Goal: Task Accomplishment & Management: Manage account settings

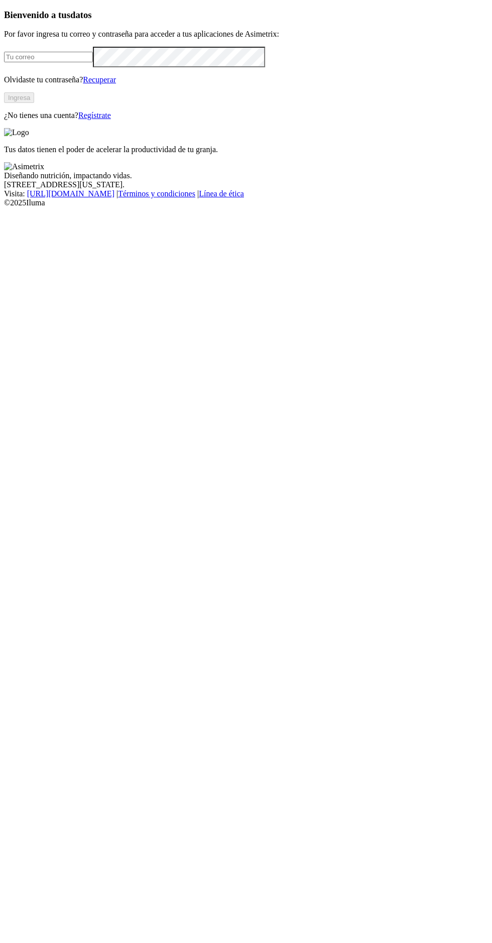
click at [369, 154] on div "Tus datos tienen el poder de acelerar la productividad de tu granja." at bounding box center [246, 141] width 484 height 26
click at [44, 171] on img at bounding box center [24, 166] width 40 height 9
click at [29, 128] on img at bounding box center [16, 132] width 25 height 9
click at [93, 62] on input "email" at bounding box center [48, 57] width 89 height 11
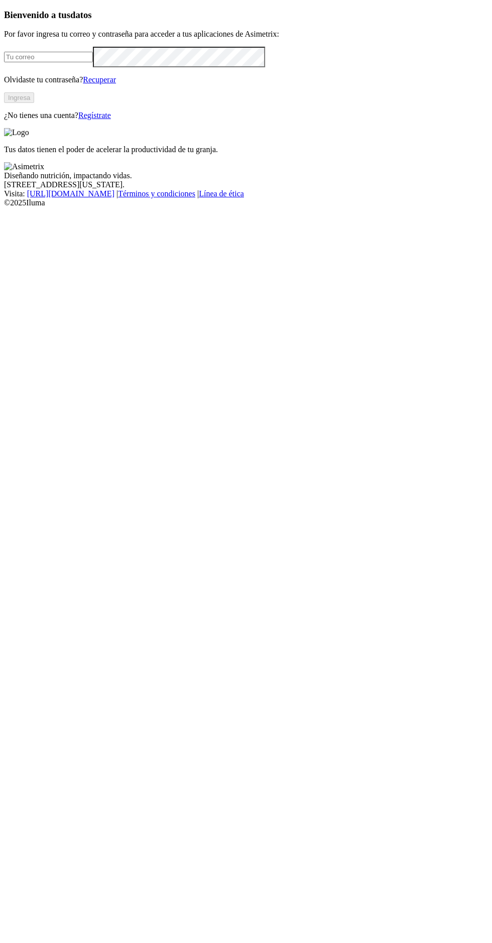
type input "egipto.cria@kikes.com.co"
click input "submit" at bounding box center [0, 0] width 0 height 0
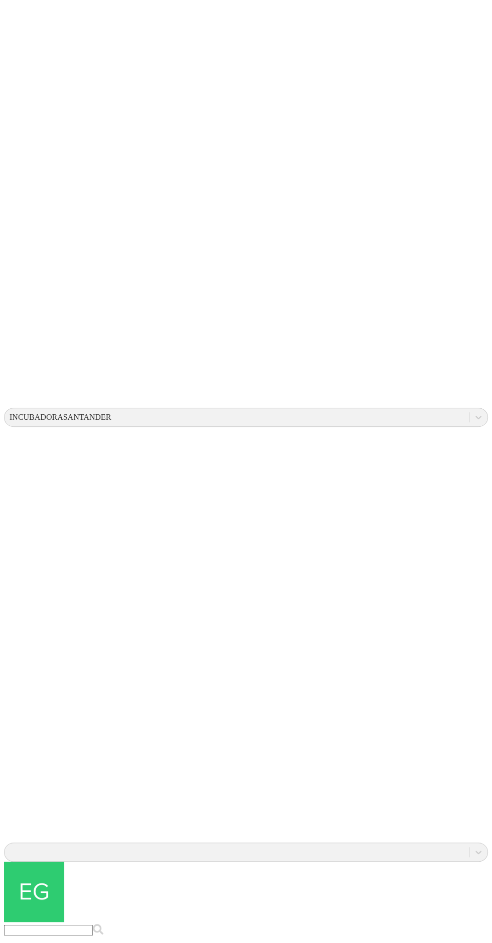
click at [19, 22] on icon at bounding box center [19, 205] width 31 height 402
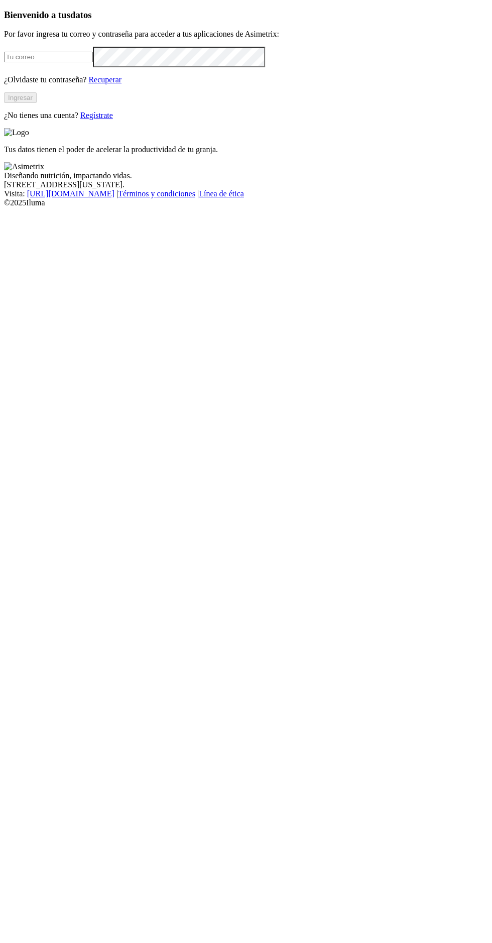
click at [44, 171] on img at bounding box center [24, 166] width 40 height 9
click at [93, 62] on input "email" at bounding box center [48, 57] width 89 height 11
type input "[PERSON_NAME][EMAIL_ADDRESS][PERSON_NAME][DOMAIN_NAME]"
click input "submit" at bounding box center [0, 0] width 0 height 0
